Goal: Task Accomplishment & Management: Complete application form

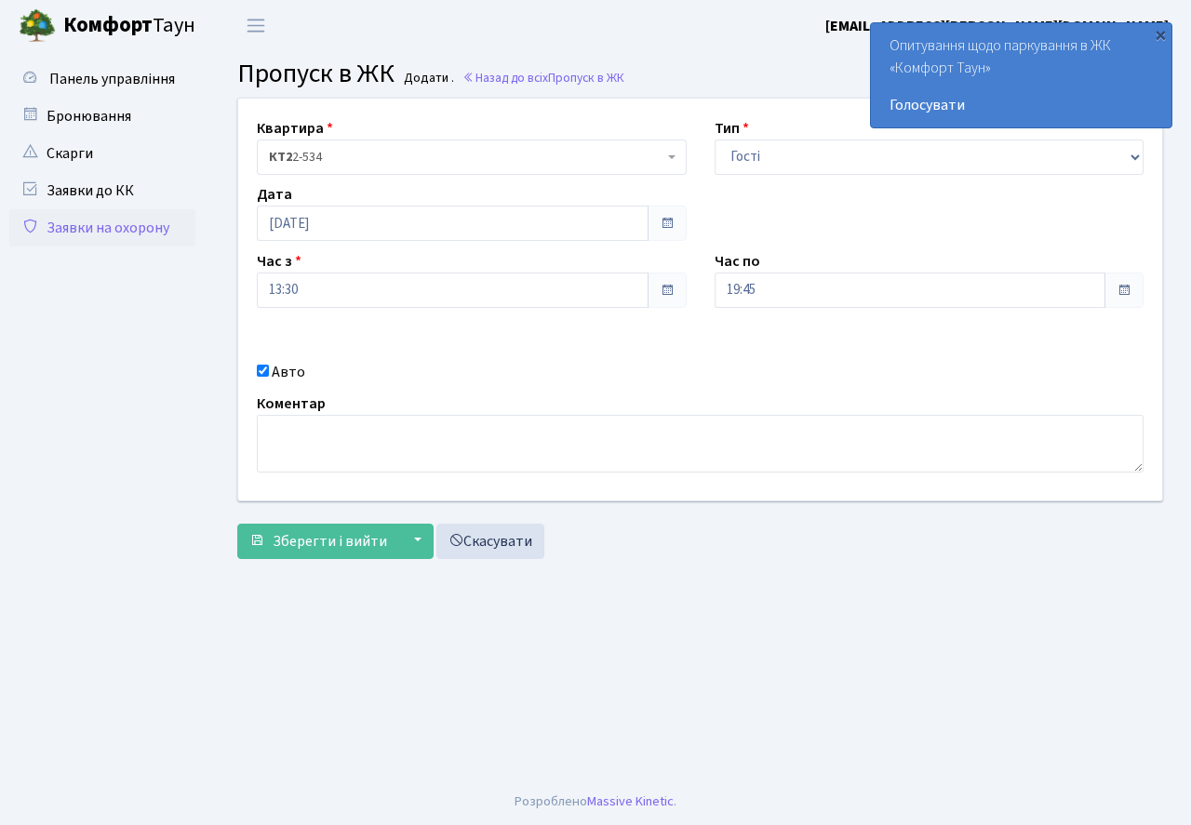
select select "3"
click at [791, 286] on input "19:45" at bounding box center [910, 290] width 392 height 35
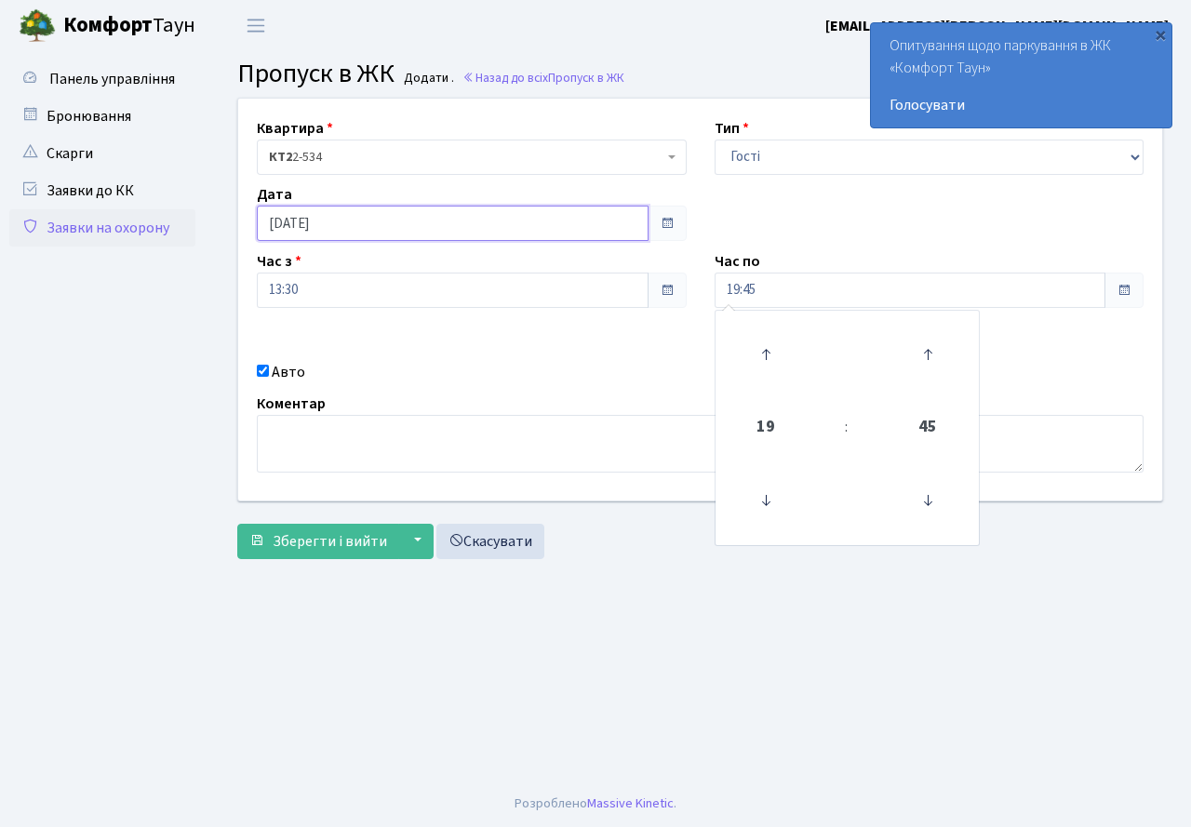
click at [361, 225] on input "03.09.2025" at bounding box center [453, 223] width 392 height 35
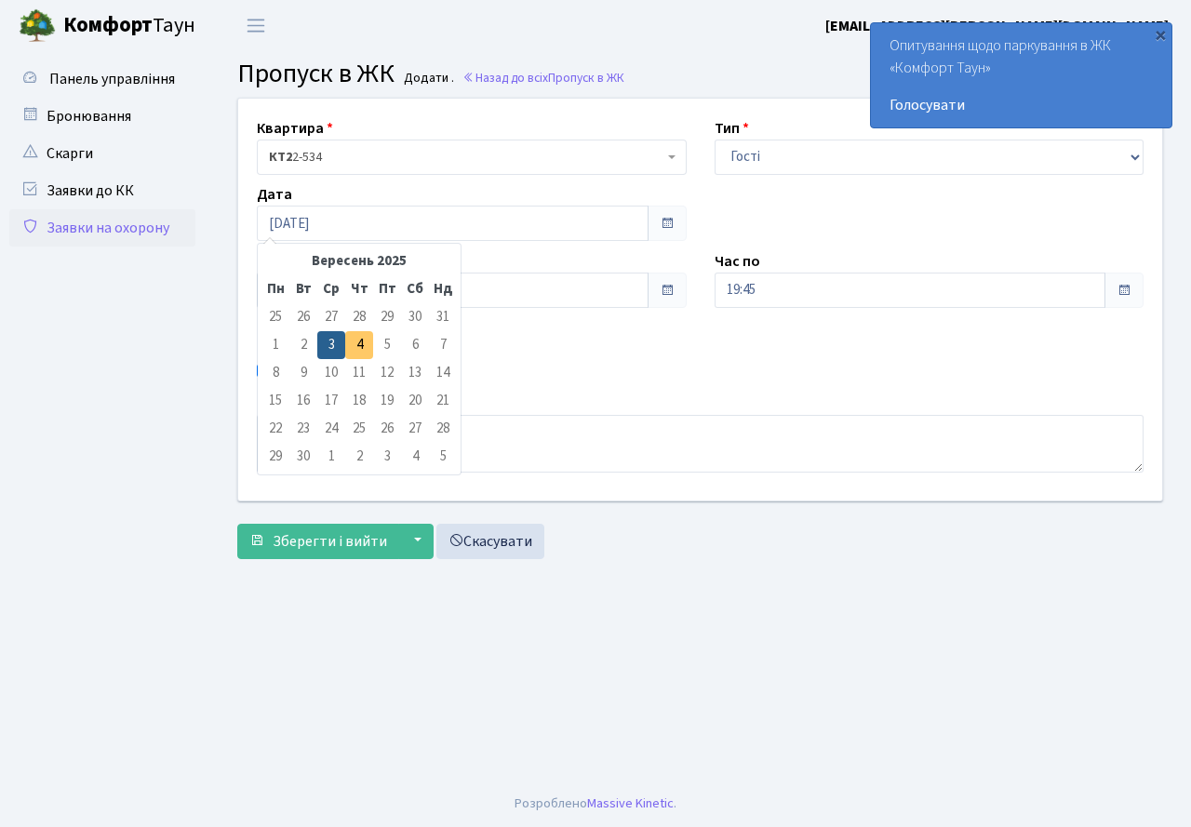
click at [363, 349] on td "4" at bounding box center [359, 345] width 28 height 28
type input "[DATE]"
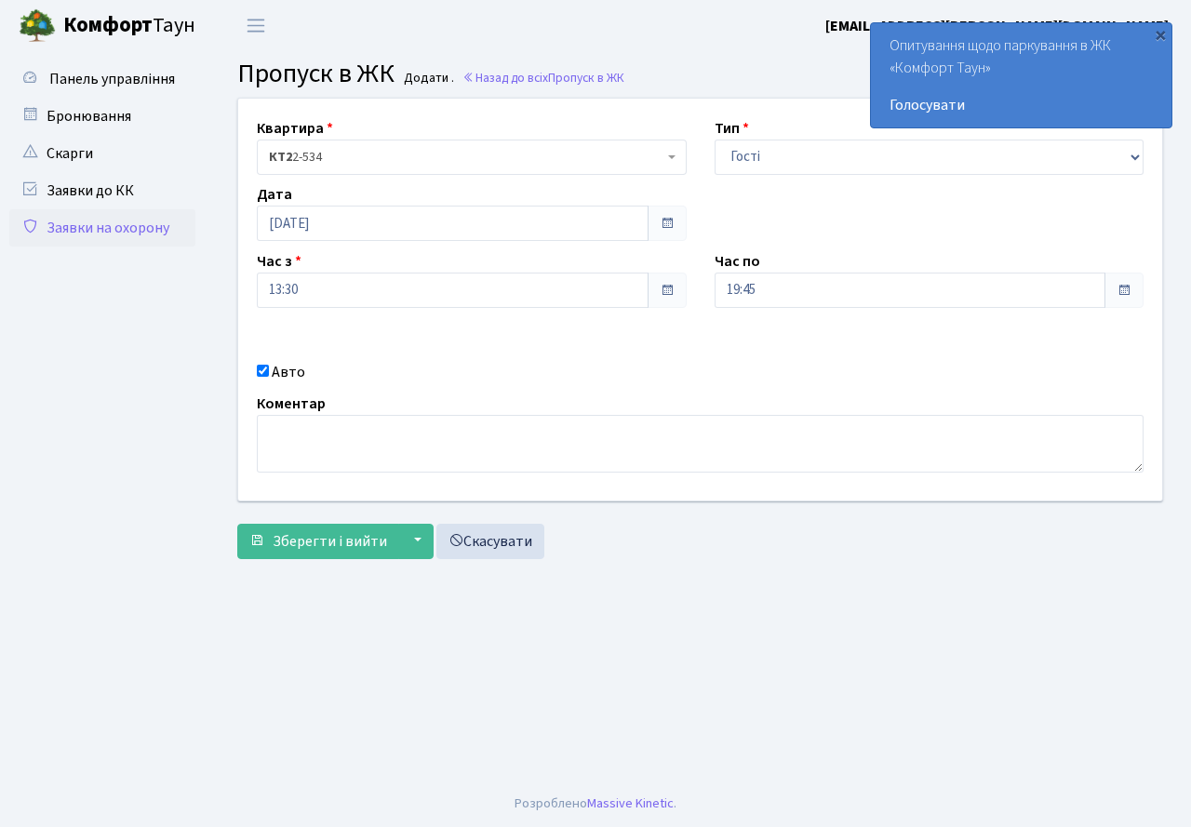
click at [258, 375] on input "Авто" at bounding box center [263, 371] width 12 height 12
checkbox input "false"
click at [308, 537] on span "Зберегти і вийти" at bounding box center [330, 541] width 114 height 20
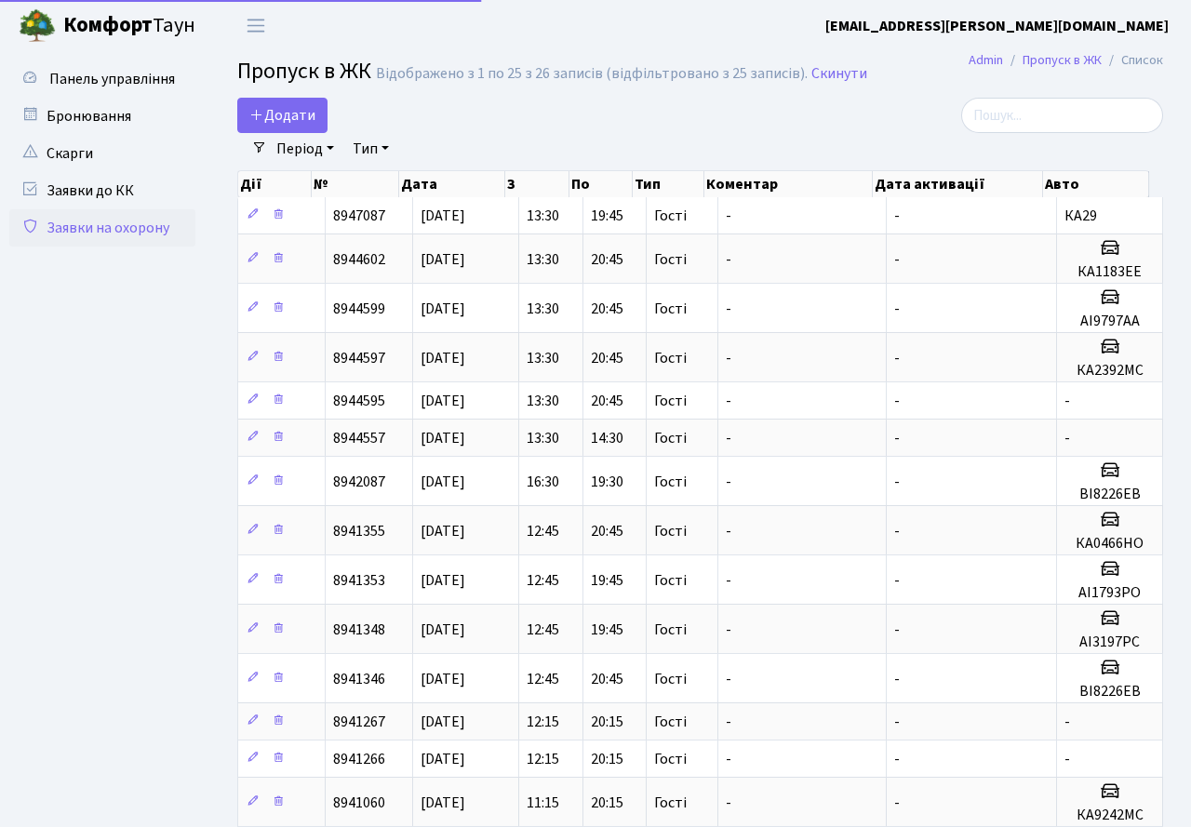
select select "25"
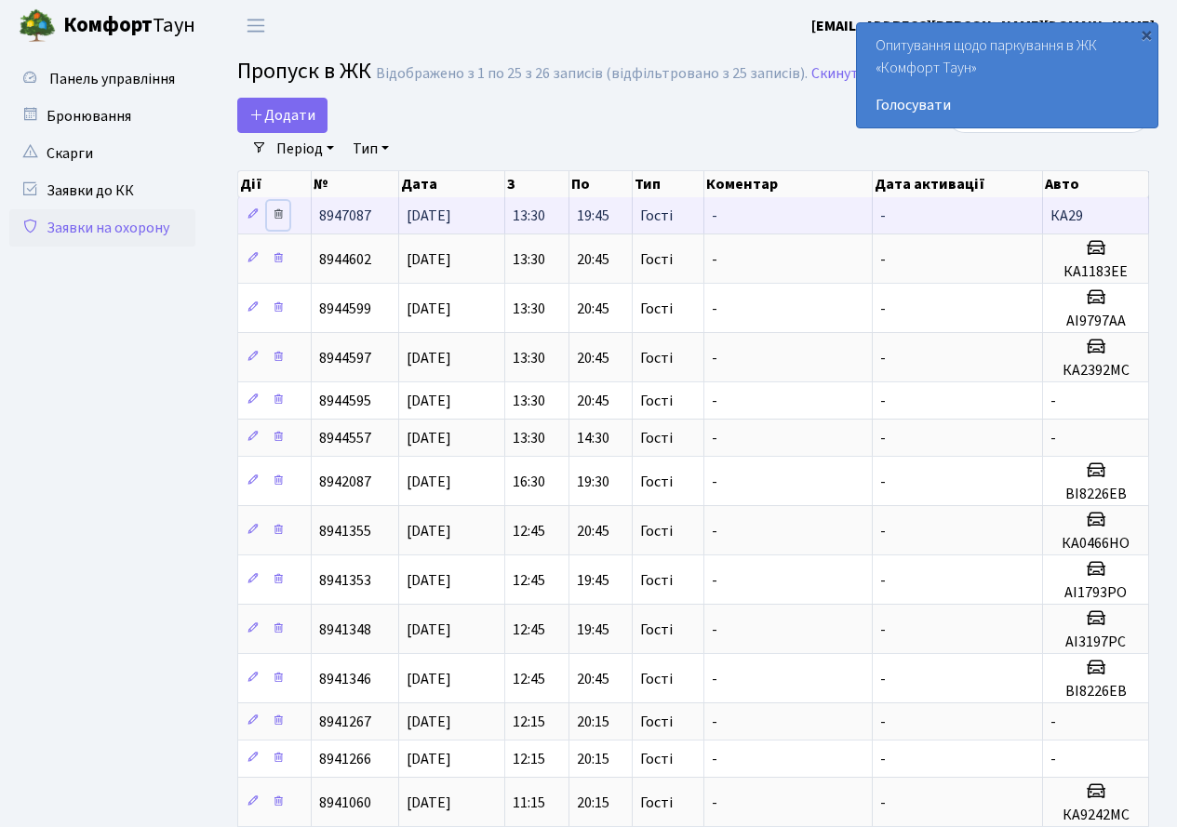
click at [284, 215] on icon at bounding box center [278, 213] width 13 height 13
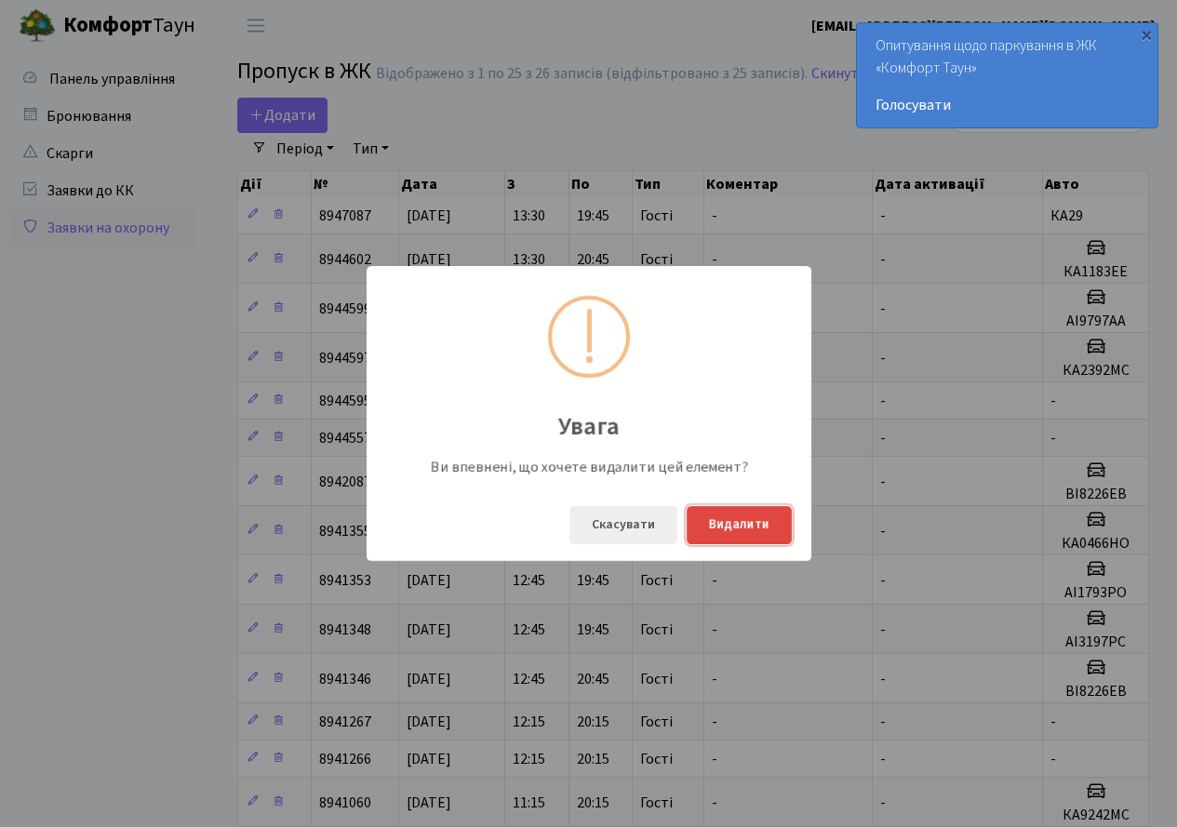
click at [724, 512] on button "Видалити" at bounding box center [738, 525] width 105 height 38
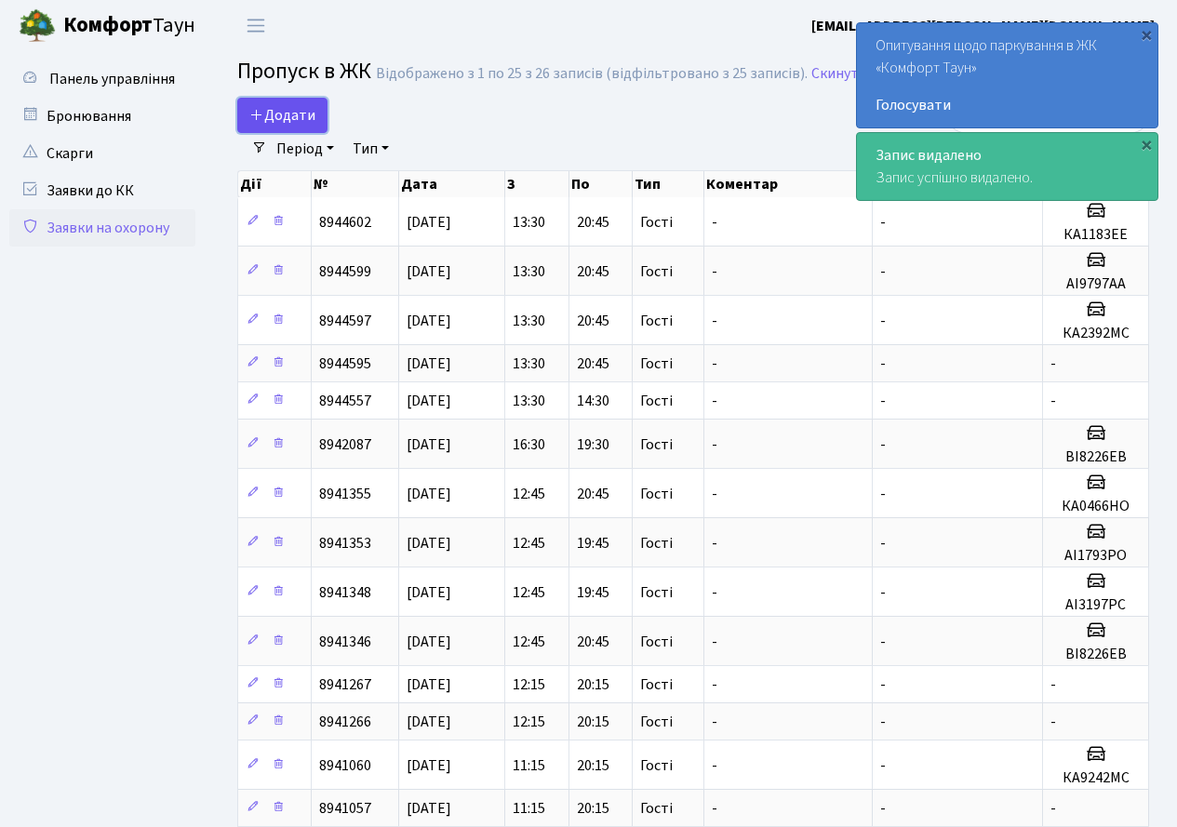
click at [274, 118] on span "Додати" at bounding box center [282, 115] width 66 height 20
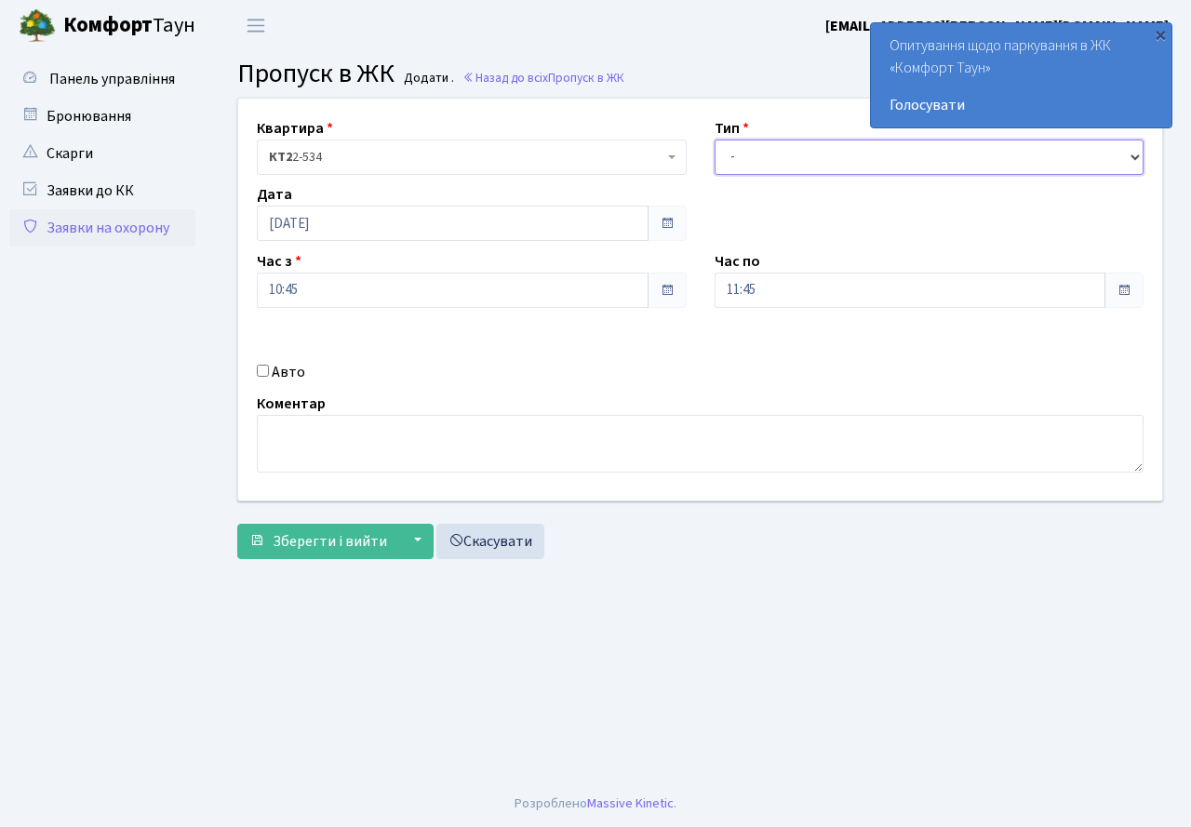
drag, startPoint x: 746, startPoint y: 166, endPoint x: 749, endPoint y: 176, distance: 9.7
click at [749, 176] on div "Квартира <b>КТ2</b>&nbsp;&nbsp;&nbsp;2-534 КТ2 2-534 Тип - Доставка Таксі Гості…" at bounding box center [700, 300] width 952 height 402
select select "3"
click at [714, 140] on select "- Доставка Таксі Гості Сервіс" at bounding box center [929, 157] width 430 height 35
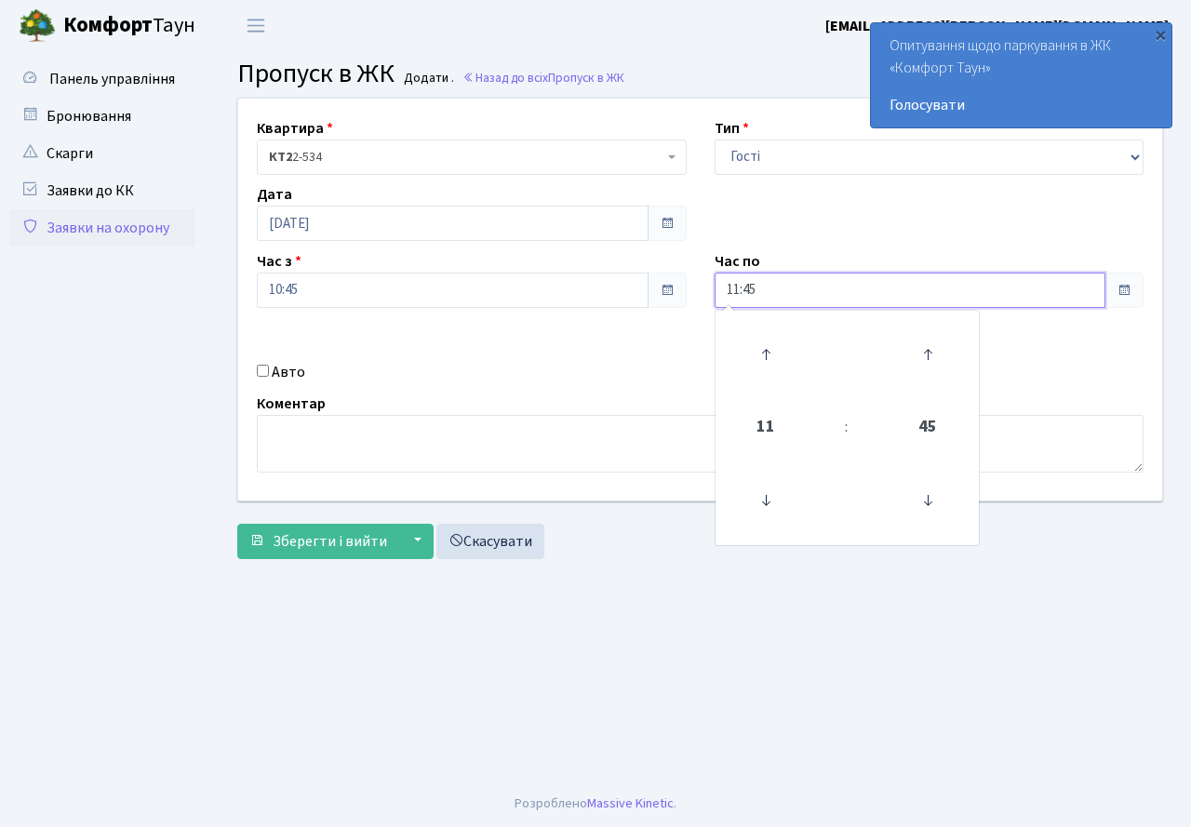
click at [764, 295] on input "11:45" at bounding box center [910, 290] width 392 height 35
click at [759, 343] on icon at bounding box center [765, 354] width 50 height 50
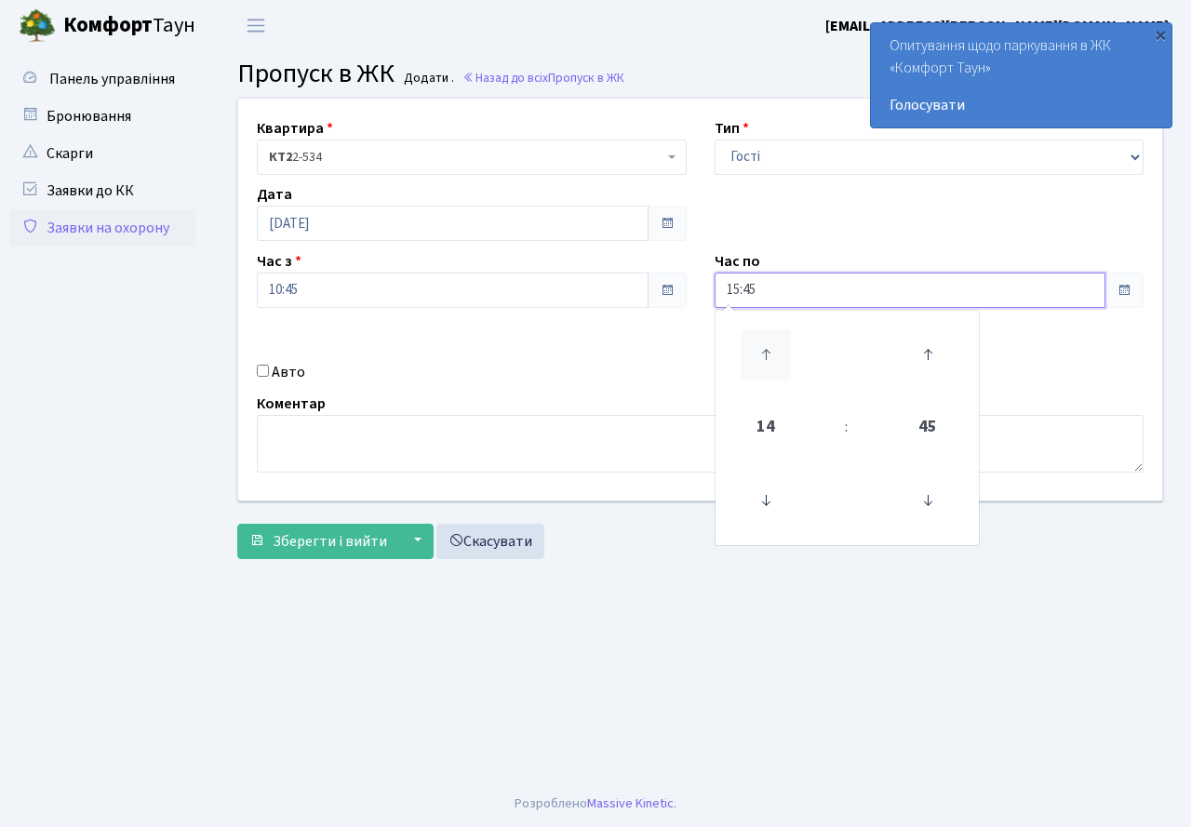
click at [759, 343] on icon at bounding box center [765, 354] width 50 height 50
type input "19:45"
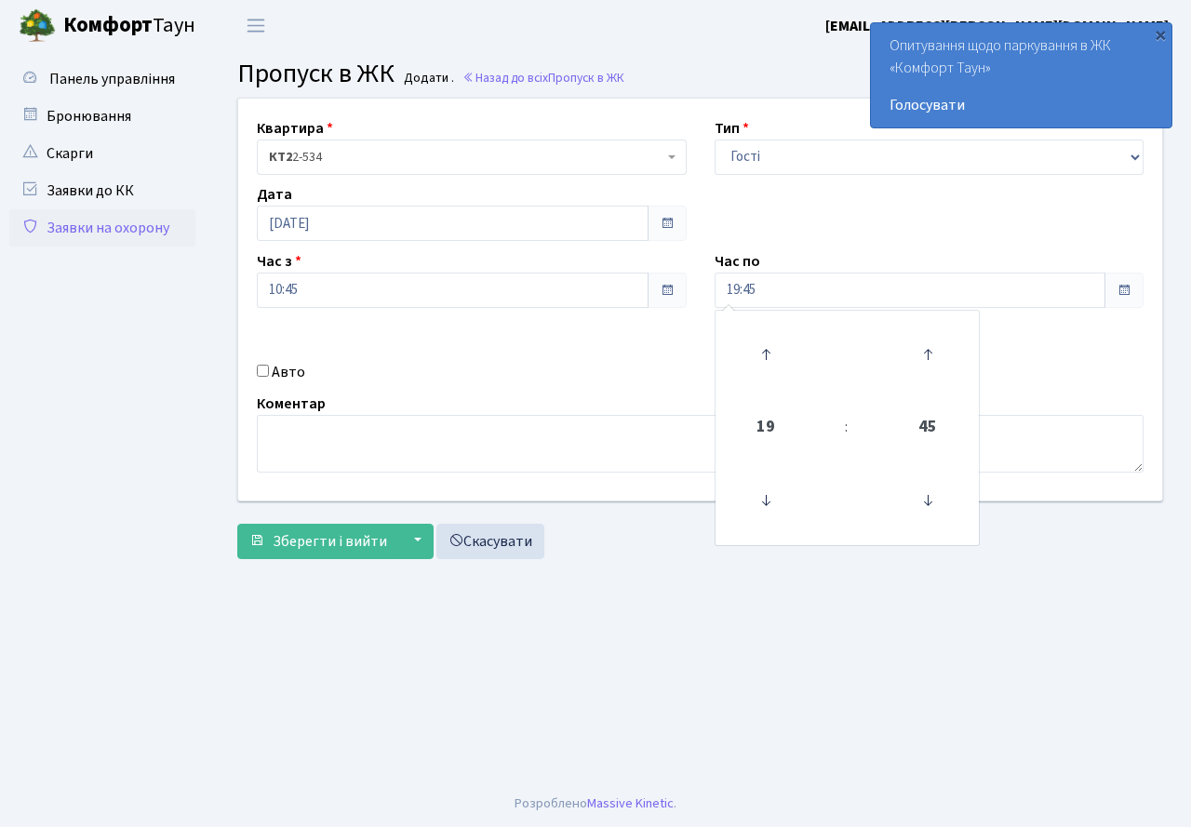
click at [573, 401] on div "Коментар" at bounding box center [700, 433] width 914 height 80
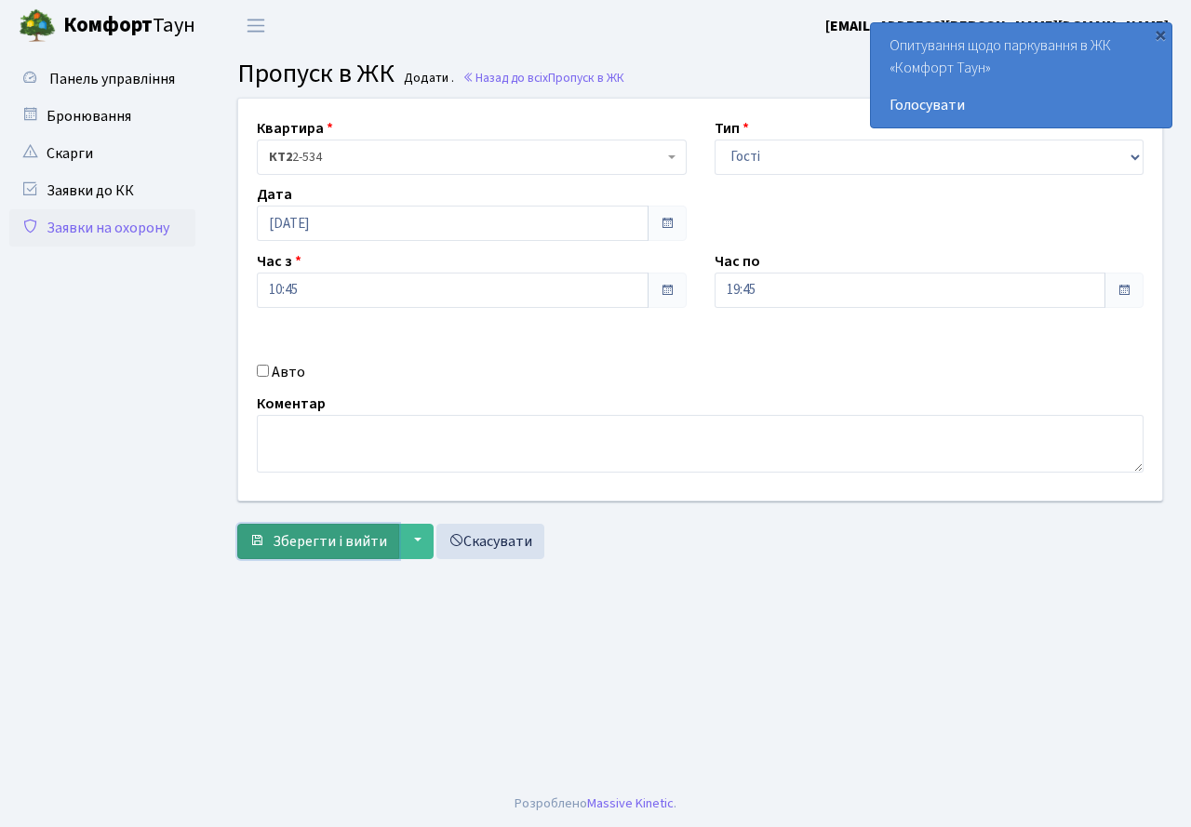
click at [330, 540] on span "Зберегти і вийти" at bounding box center [330, 541] width 114 height 20
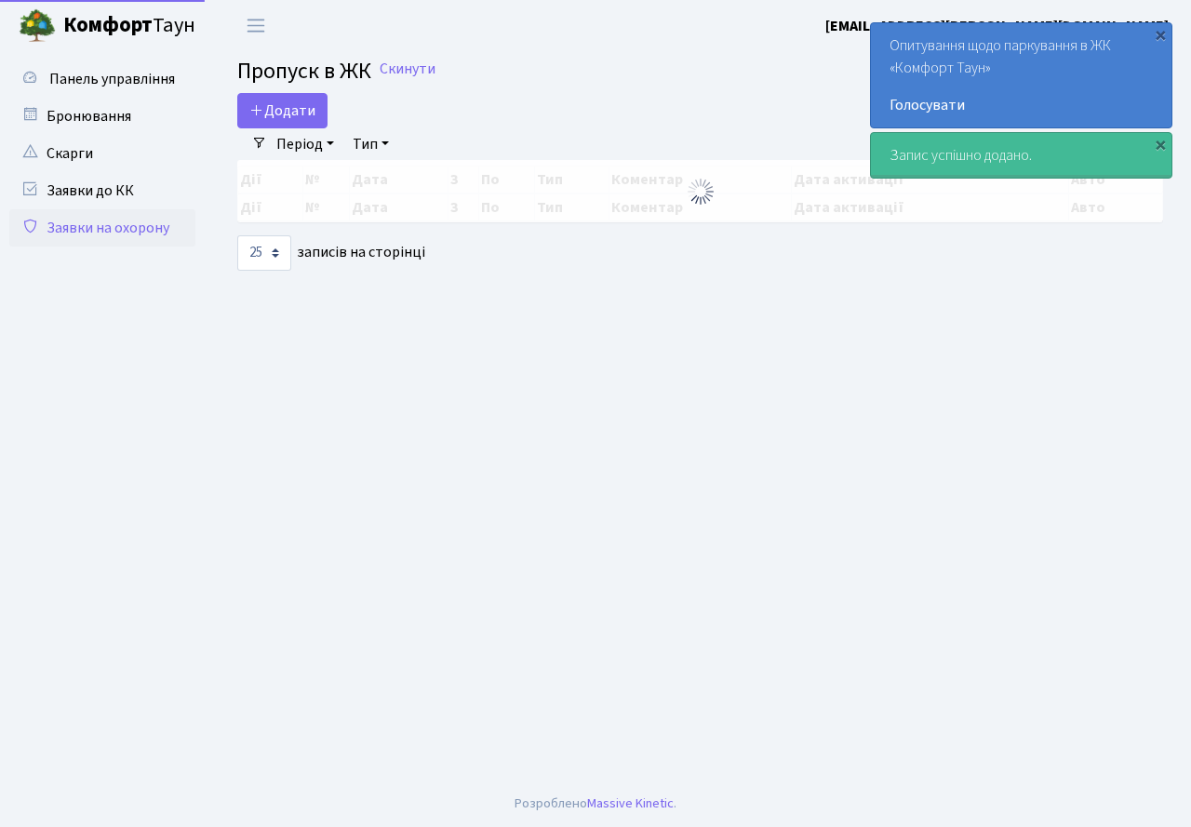
select select "25"
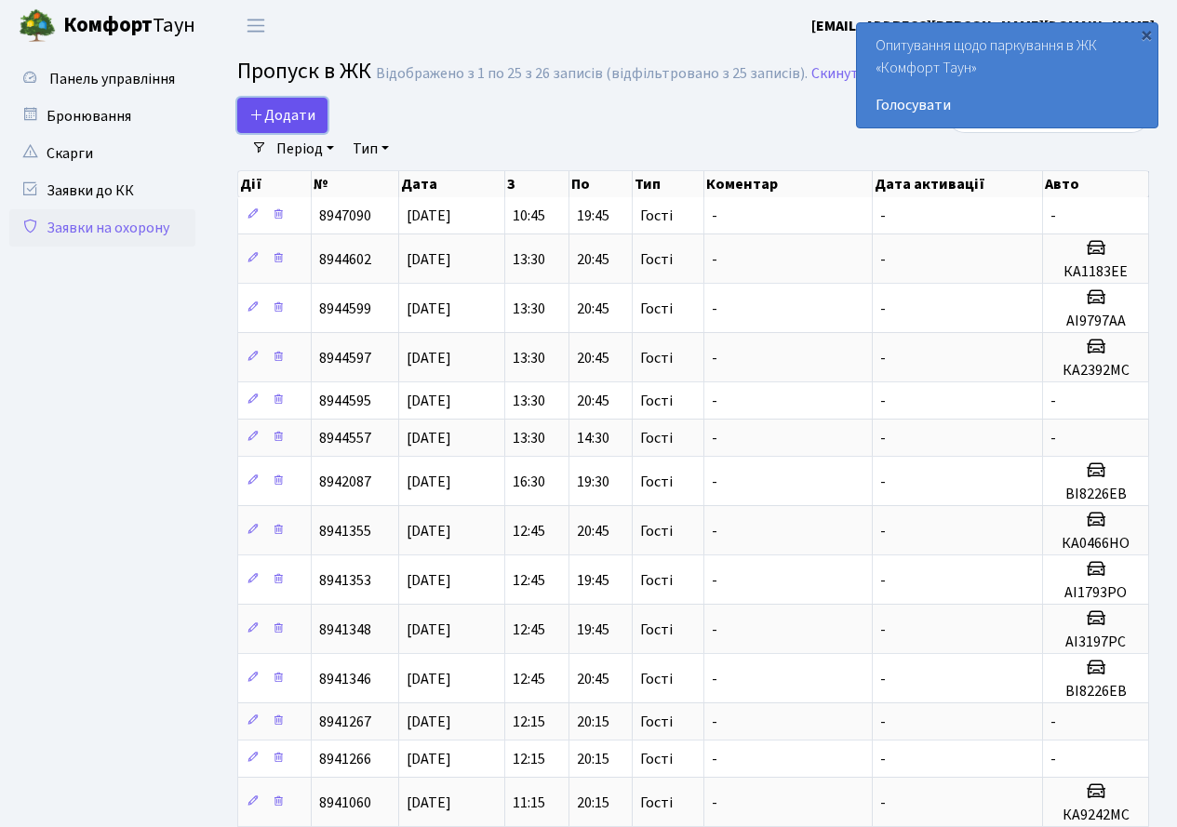
click at [292, 113] on span "Додати" at bounding box center [282, 115] width 66 height 20
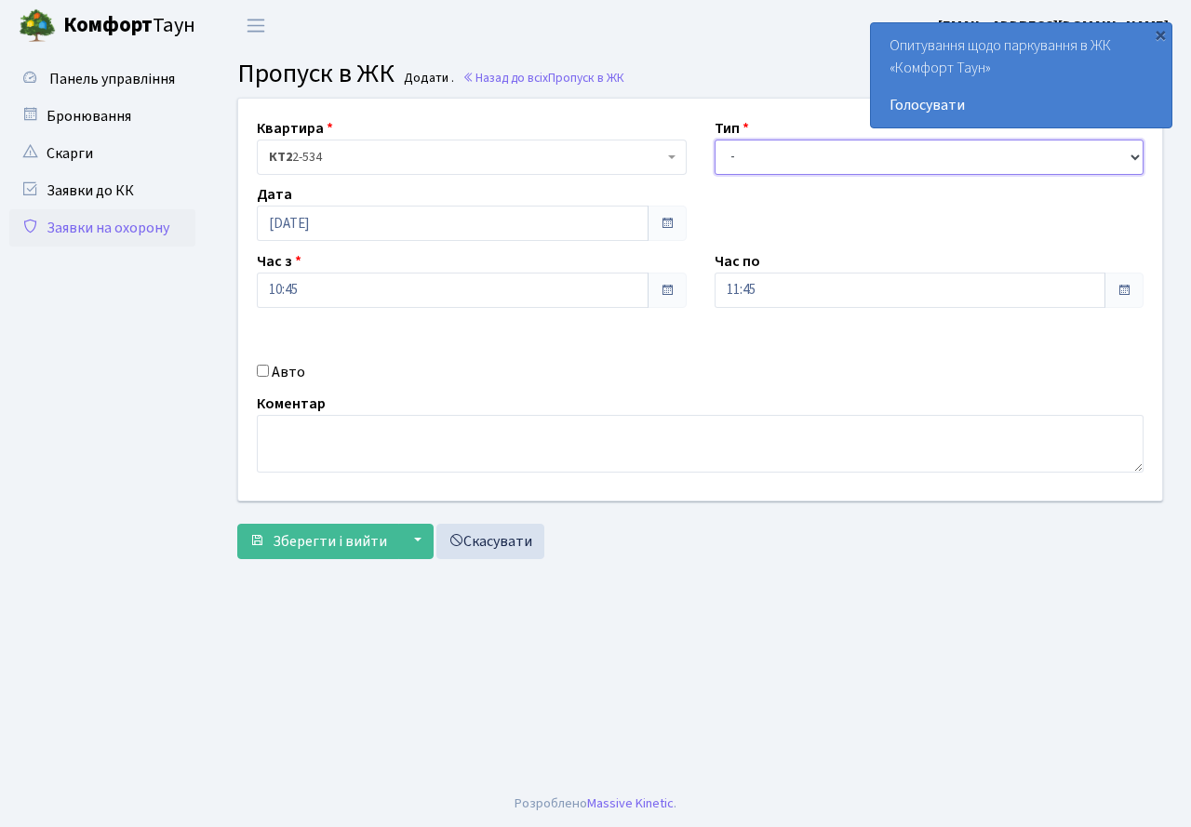
click at [800, 169] on select "- Доставка Таксі Гості Сервіс" at bounding box center [929, 157] width 430 height 35
select select "3"
click at [714, 140] on select "- Доставка Таксі Гості Сервіс" at bounding box center [929, 157] width 430 height 35
click at [775, 302] on input "11:45" at bounding box center [910, 290] width 392 height 35
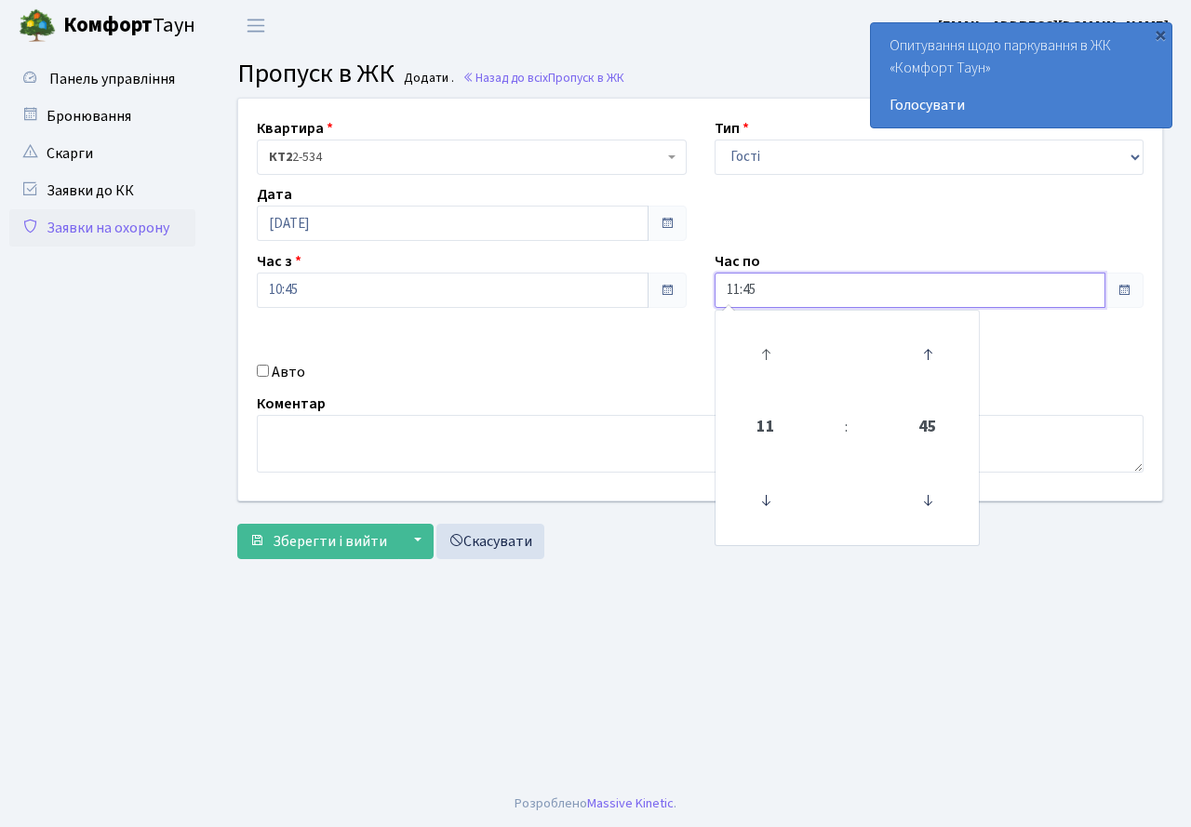
click at [765, 328] on link at bounding box center [765, 354] width 55 height 67
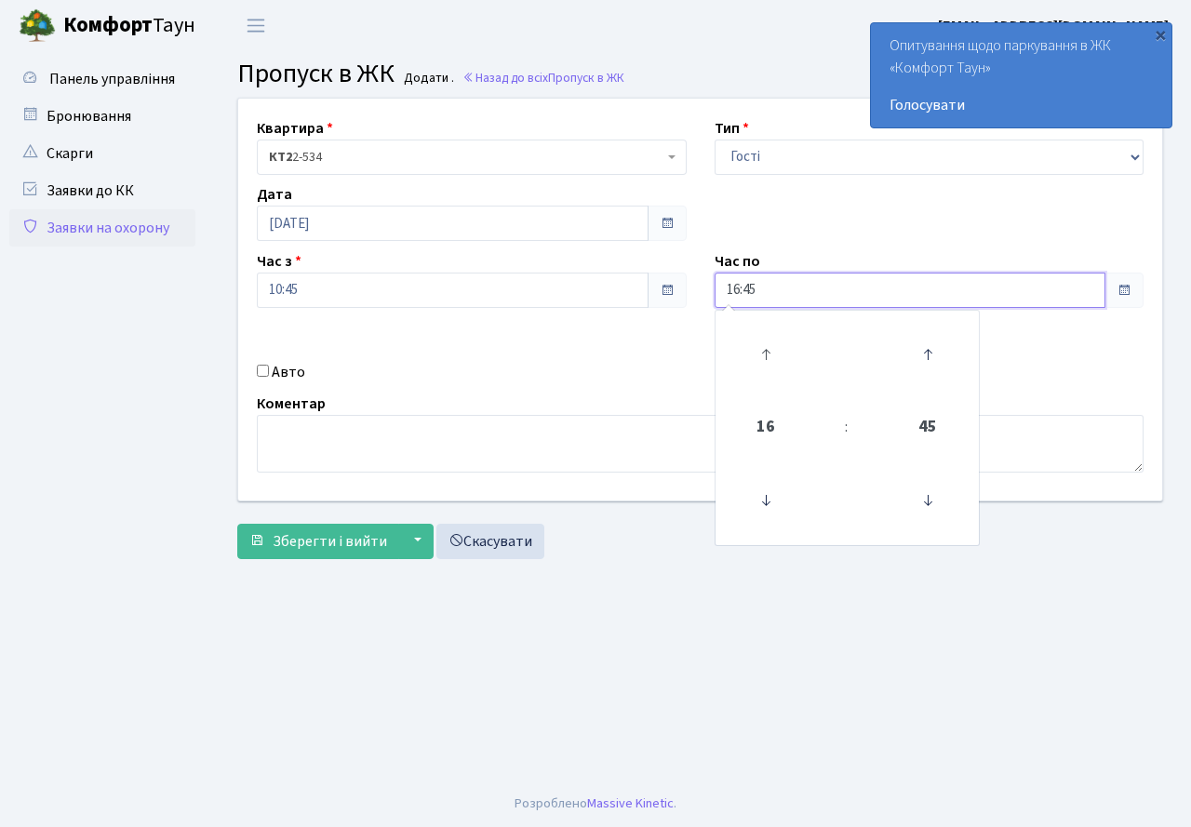
click at [765, 328] on link at bounding box center [765, 354] width 55 height 67
type input "19:45"
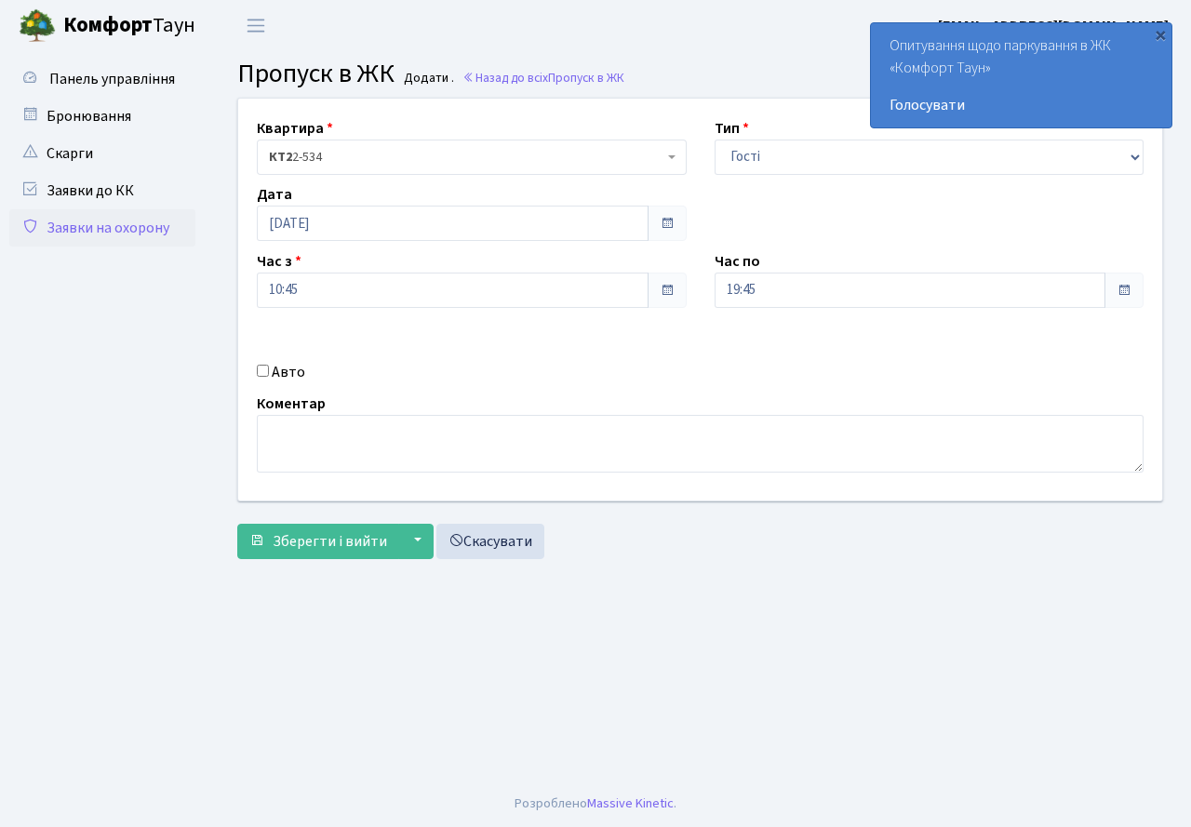
click at [526, 378] on div "Авто" at bounding box center [472, 372] width 458 height 22
click at [327, 539] on span "Зберегти і вийти" at bounding box center [330, 541] width 114 height 20
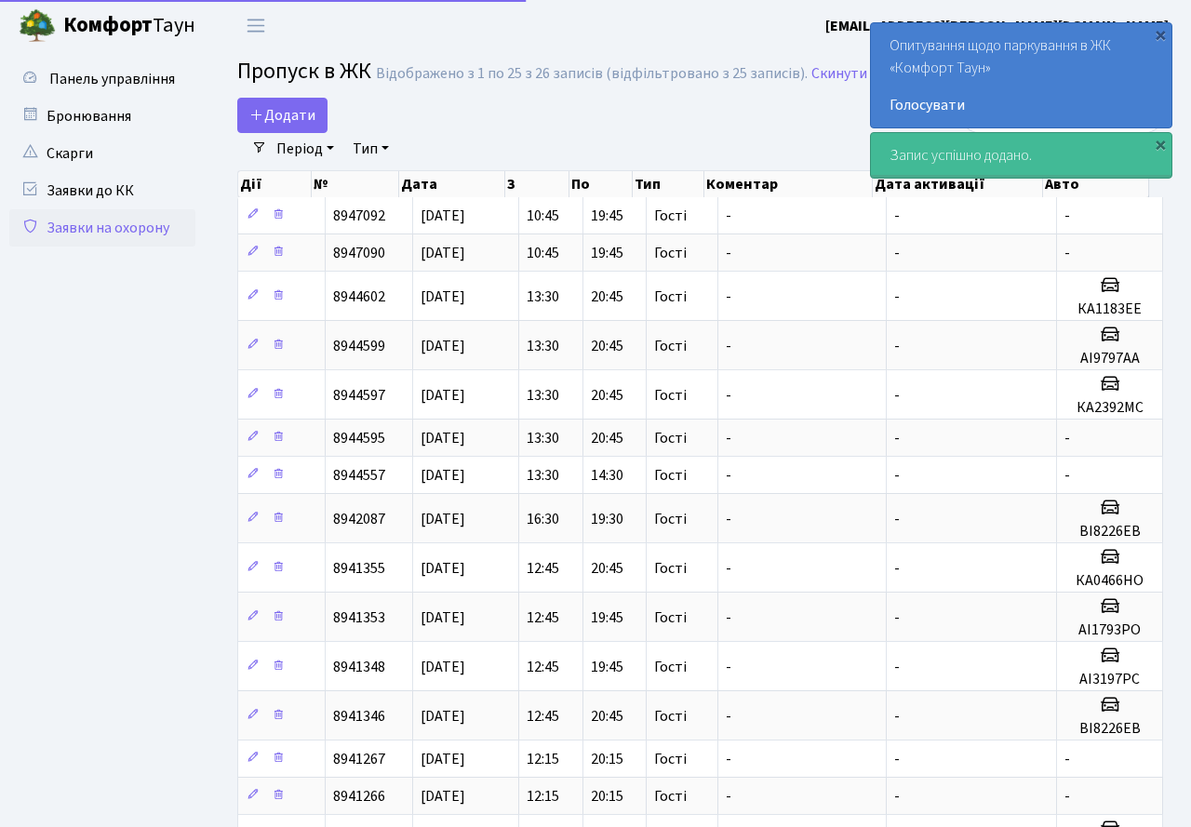
select select "25"
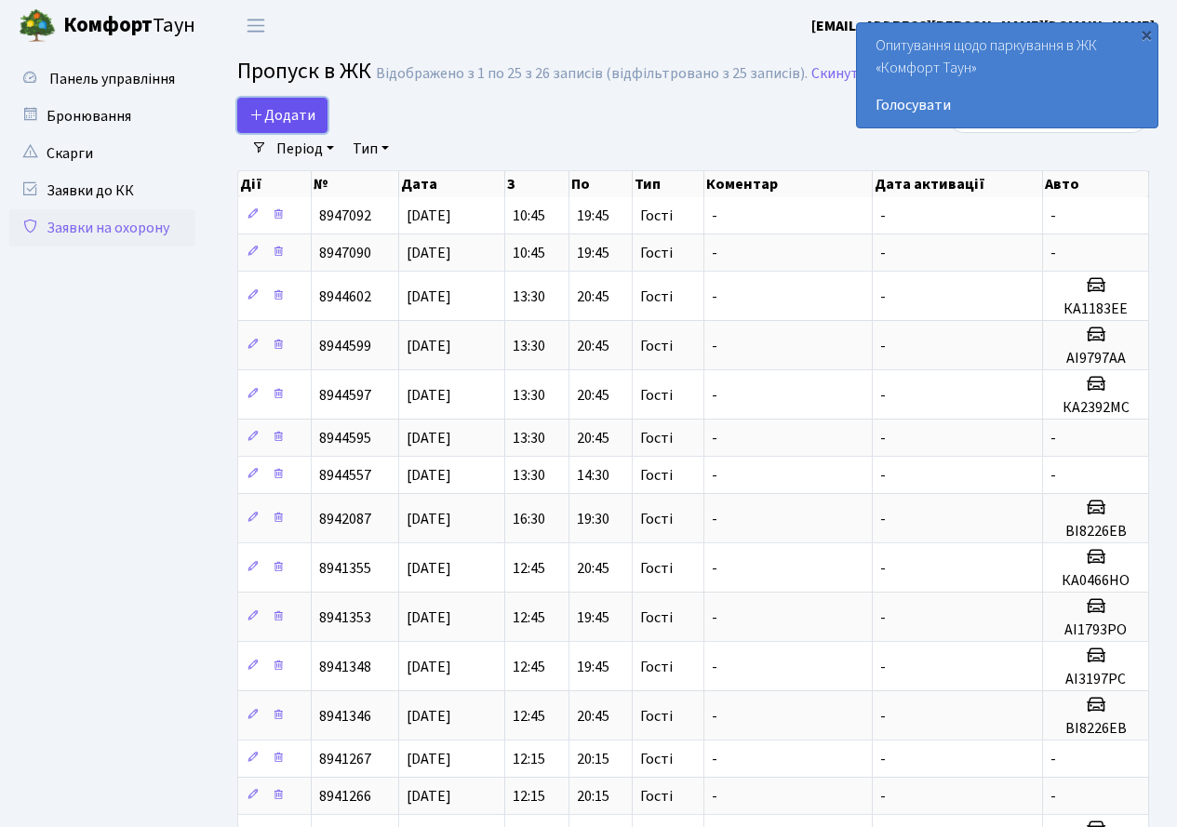
click at [273, 114] on span "Додати" at bounding box center [282, 115] width 66 height 20
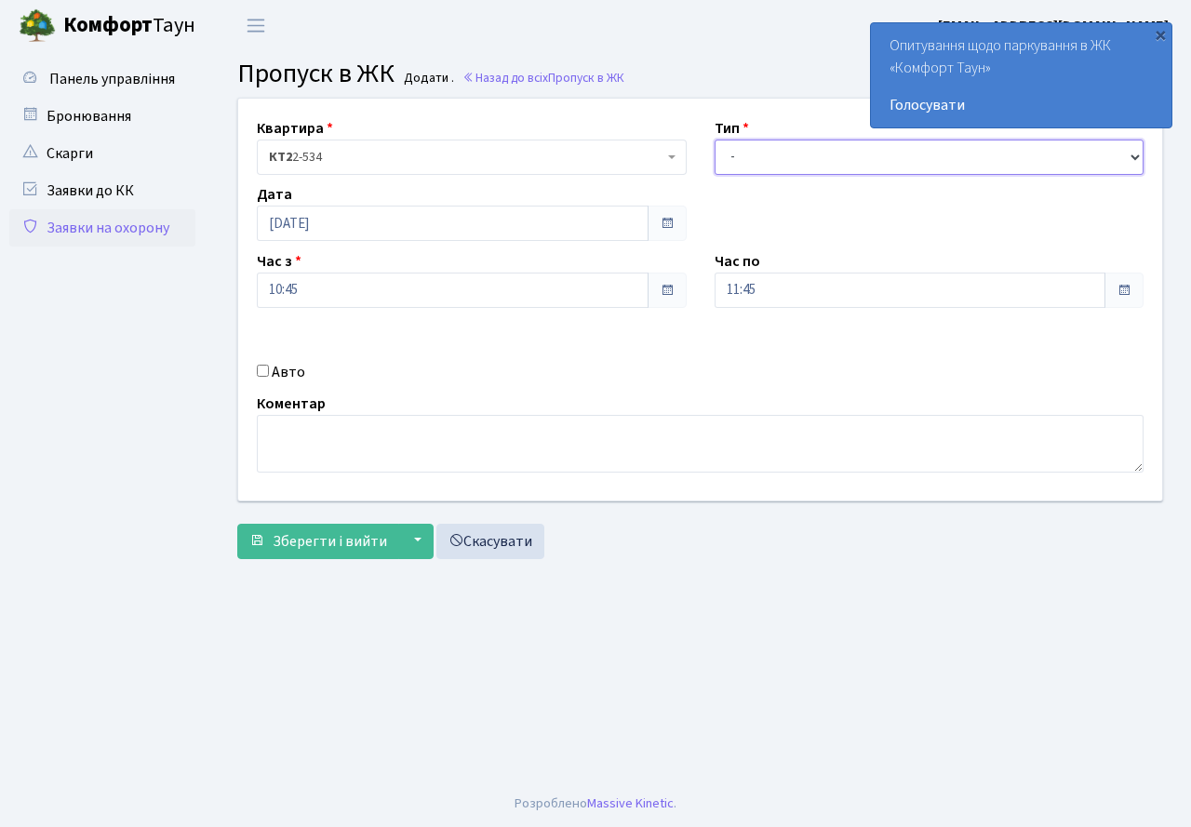
click at [753, 159] on select "- Доставка Таксі Гості Сервіс" at bounding box center [929, 157] width 430 height 35
select select "3"
click at [714, 140] on select "- Доставка Таксі Гості Сервіс" at bounding box center [929, 157] width 430 height 35
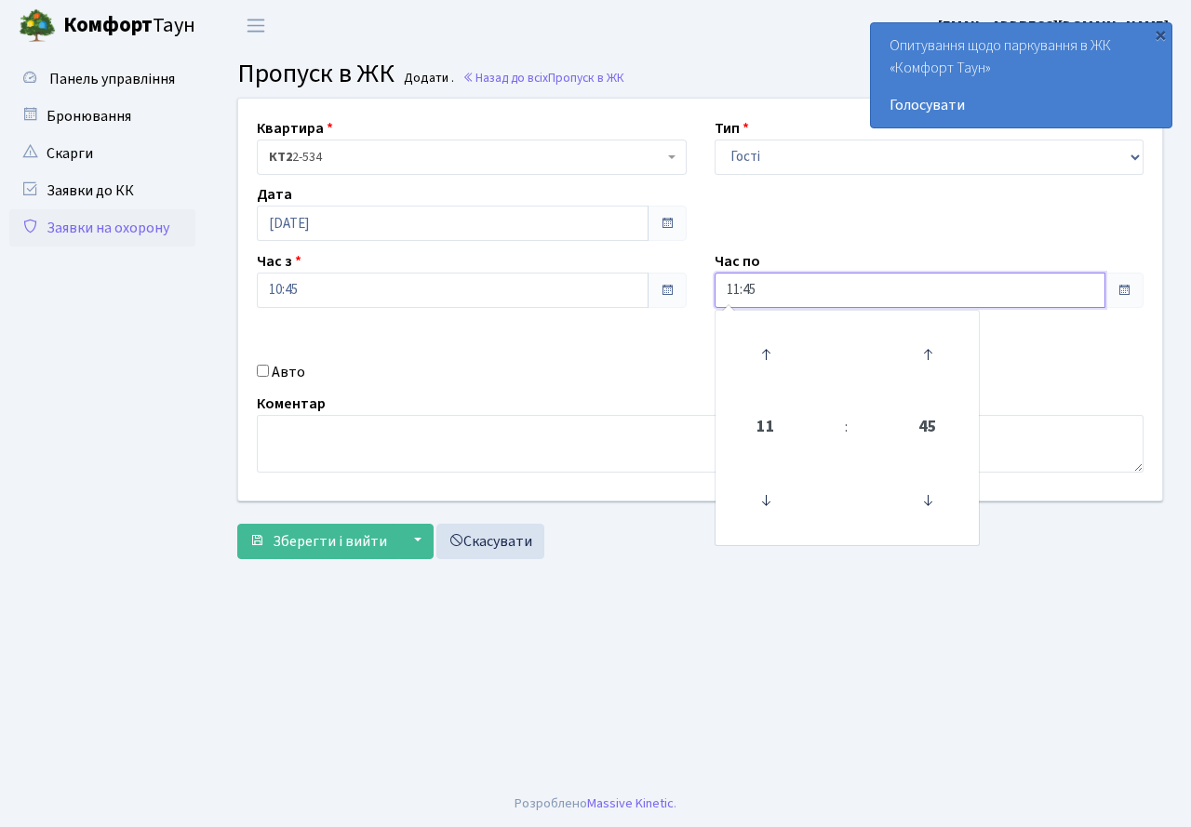
click at [771, 297] on input "11:45" at bounding box center [910, 290] width 392 height 35
click at [758, 355] on icon at bounding box center [765, 354] width 50 height 50
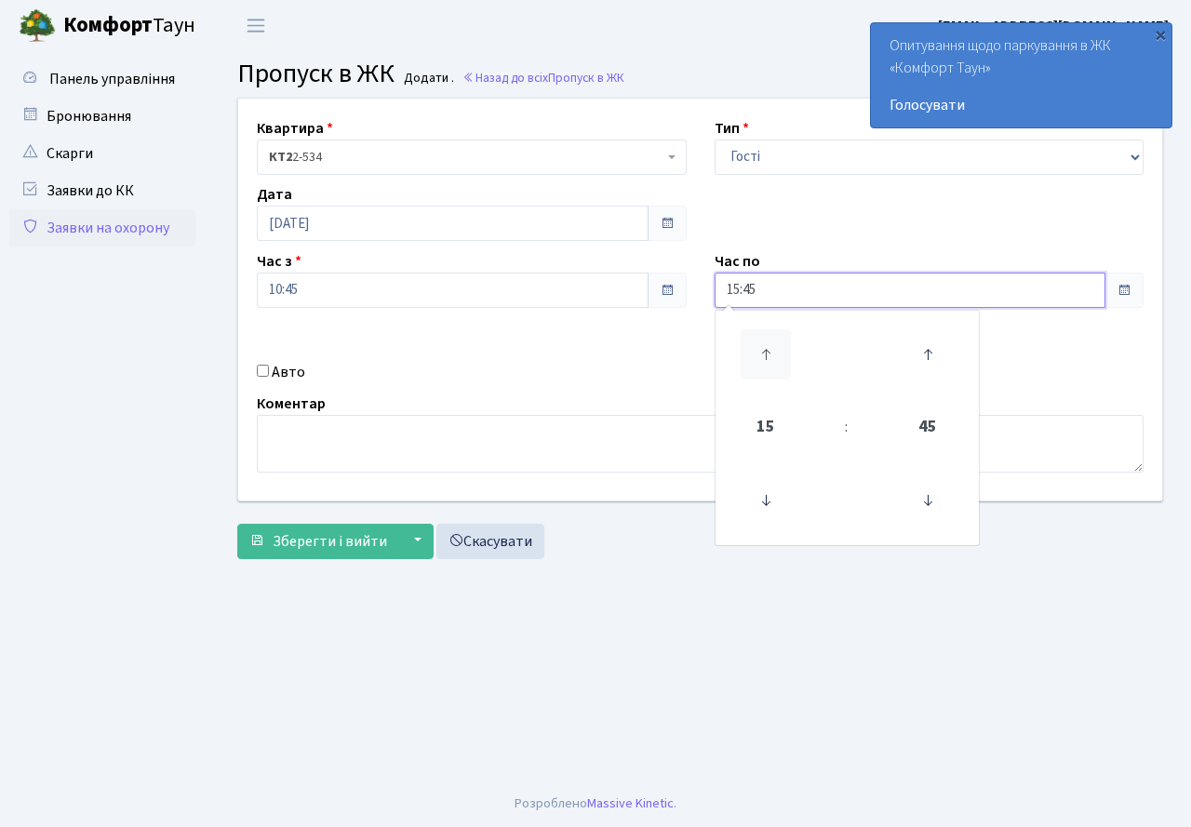
click at [758, 355] on icon at bounding box center [765, 354] width 50 height 50
type input "19:45"
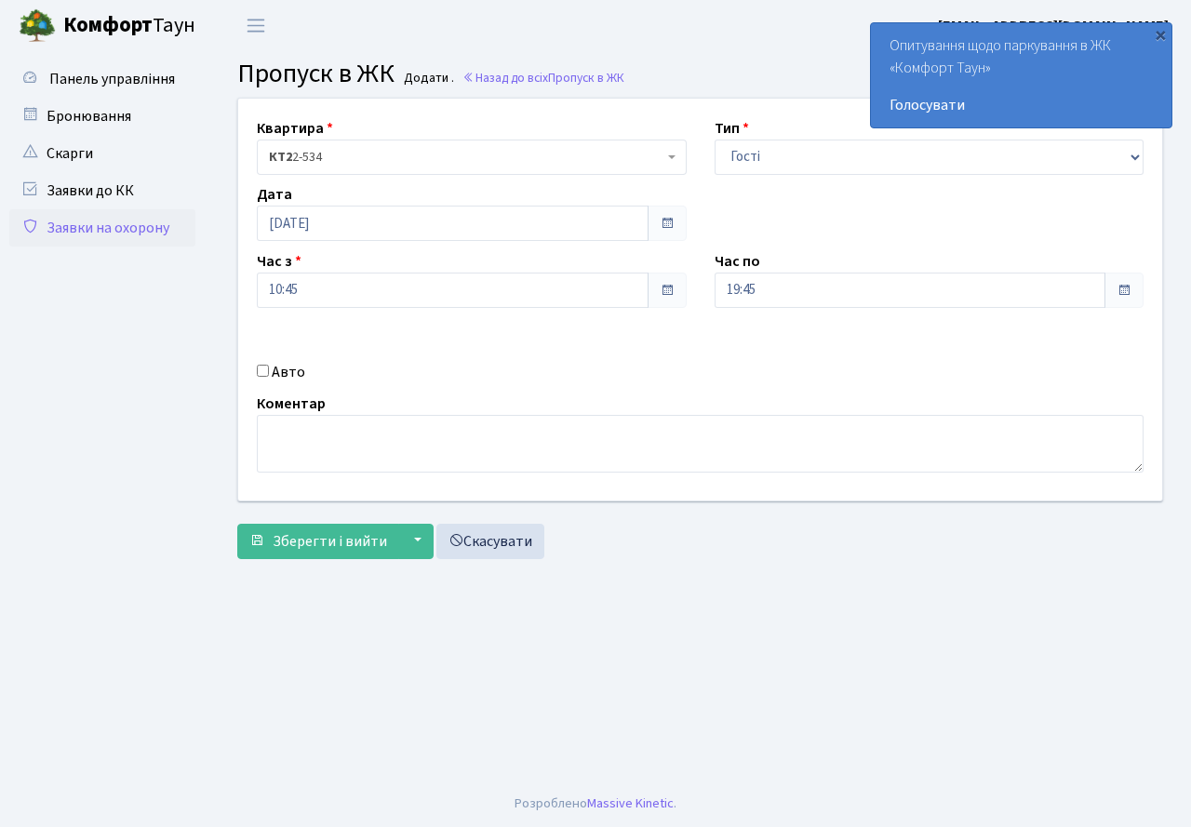
click at [564, 370] on div "Авто" at bounding box center [472, 372] width 458 height 22
click at [327, 544] on span "Зберегти і вийти" at bounding box center [330, 541] width 114 height 20
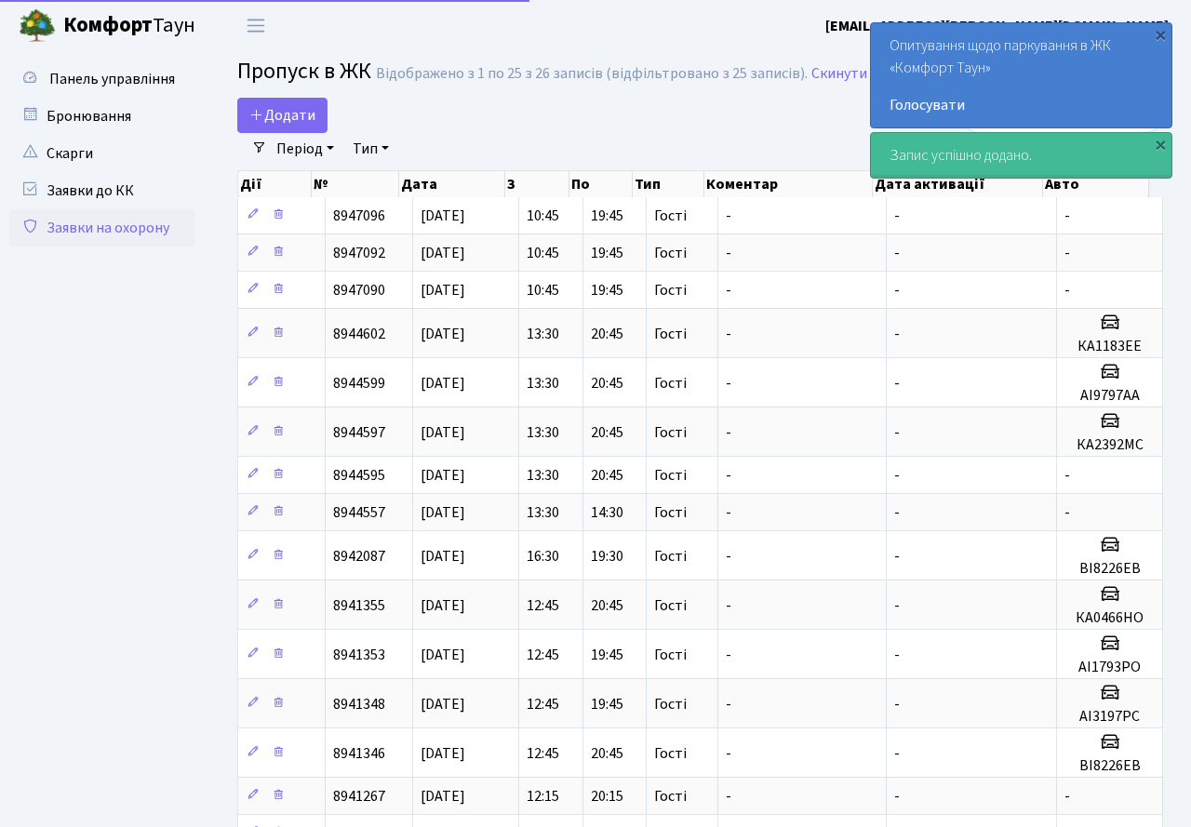
select select "25"
